Goal: Task Accomplishment & Management: Manage account settings

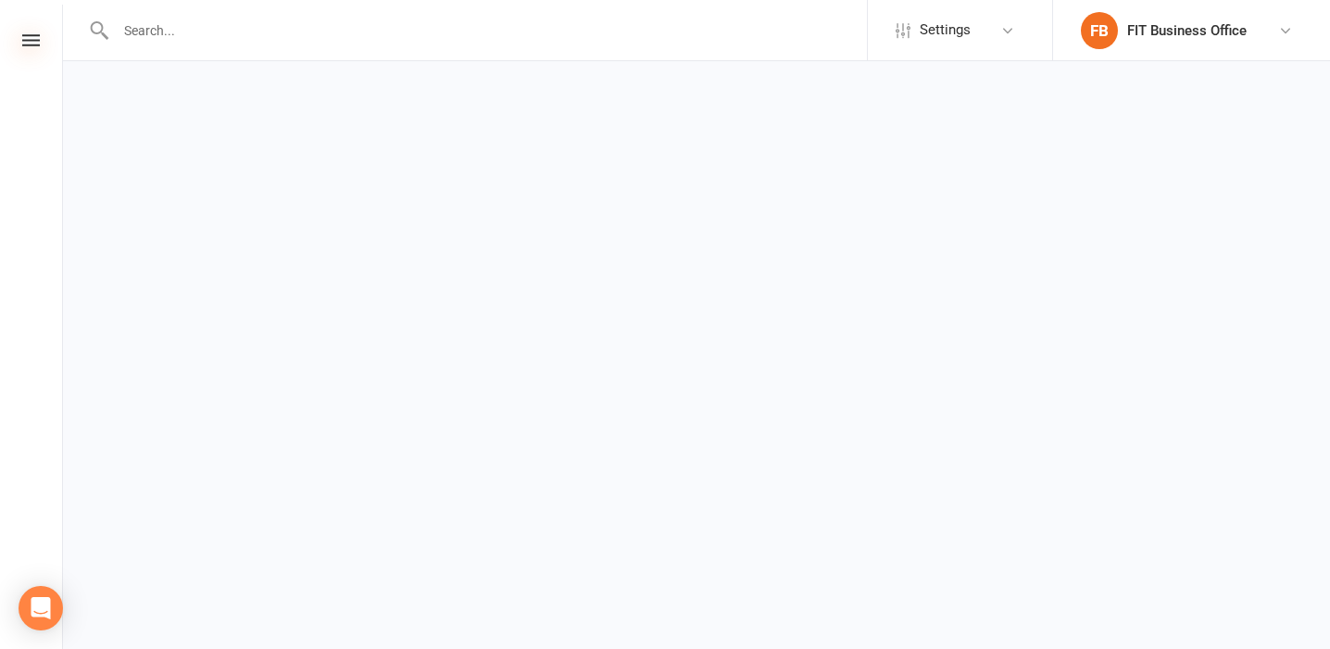
click at [26, 37] on icon at bounding box center [31, 40] width 18 height 12
click at [28, 40] on icon at bounding box center [31, 40] width 18 height 12
click at [36, 44] on icon at bounding box center [31, 40] width 18 height 12
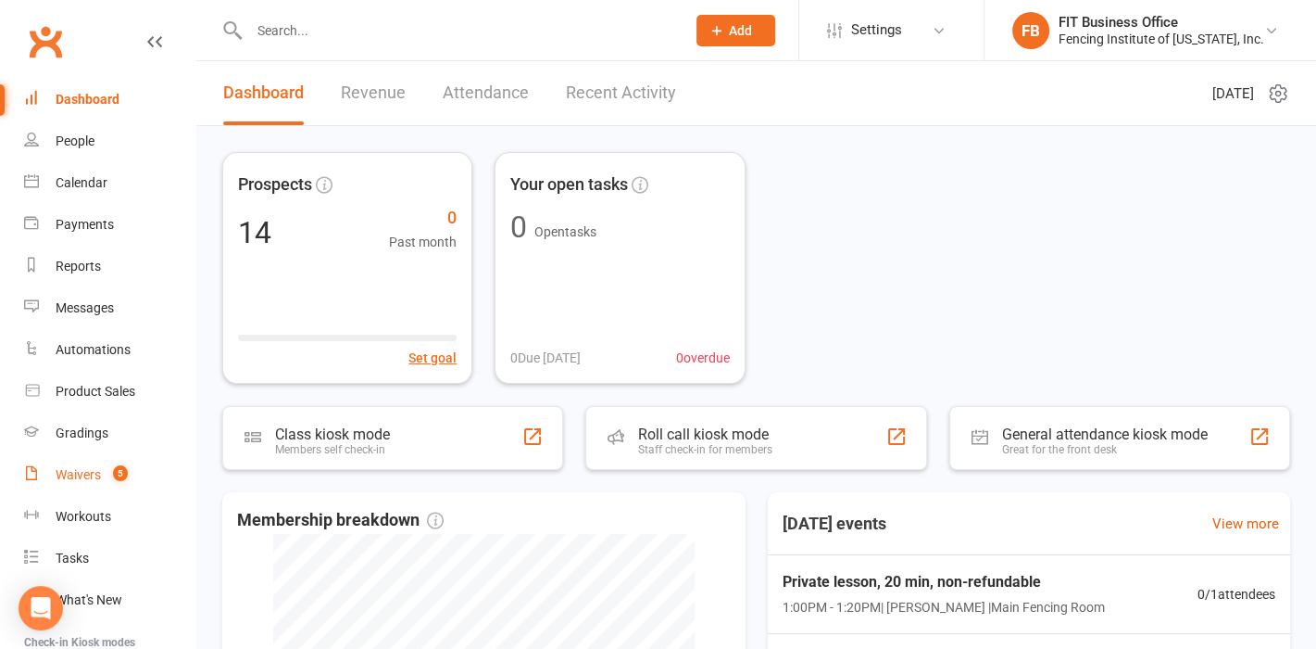
click at [100, 479] on div "Waivers" at bounding box center [78, 474] width 45 height 15
select select "100"
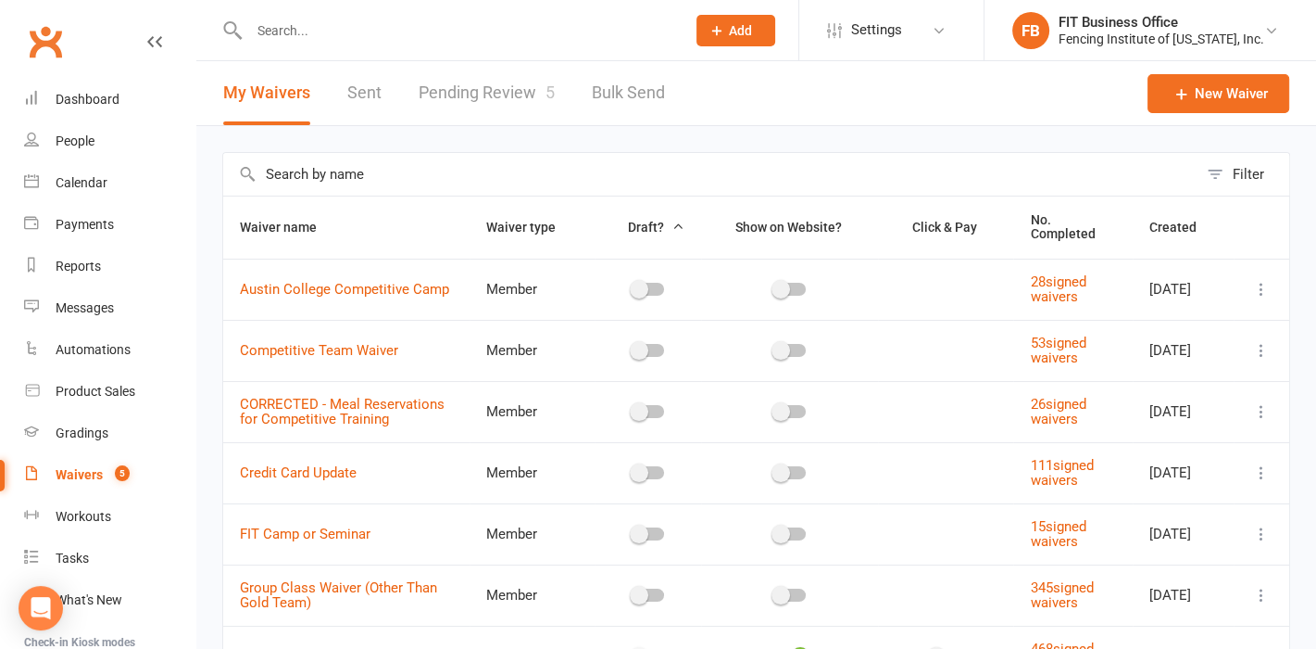
click at [487, 99] on link "Pending Review 5" at bounding box center [487, 93] width 136 height 64
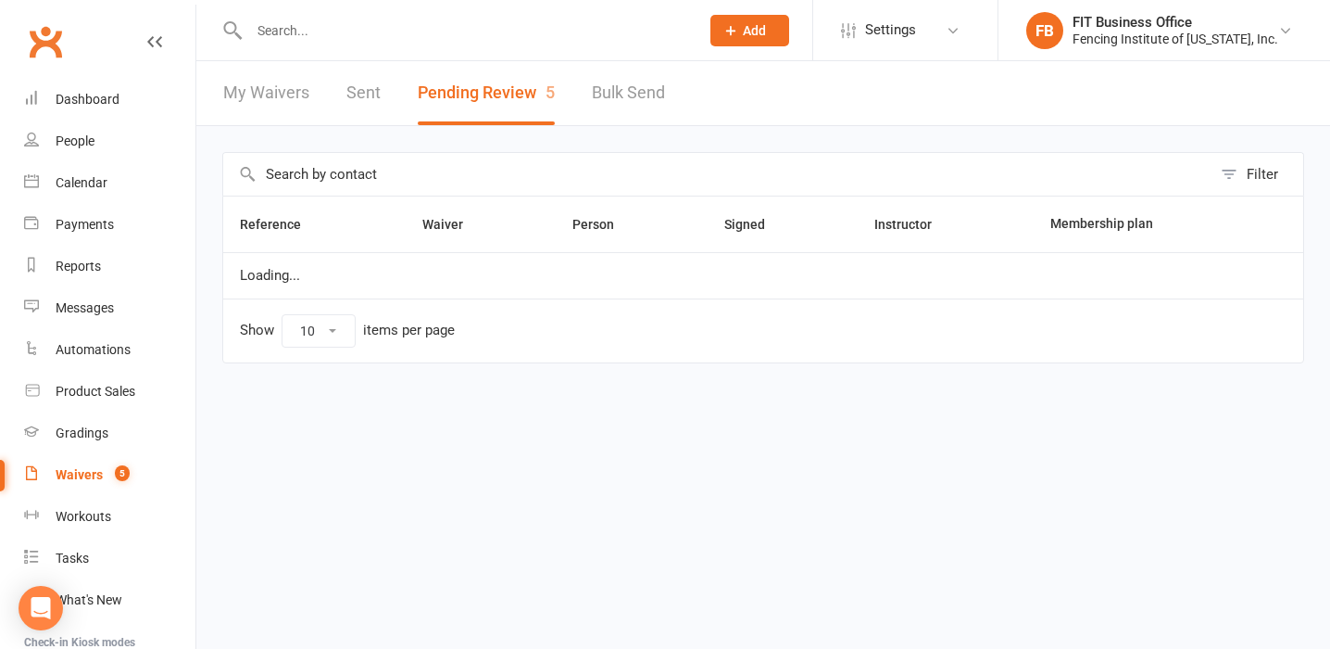
select select "100"
